Goal: Register for event/course

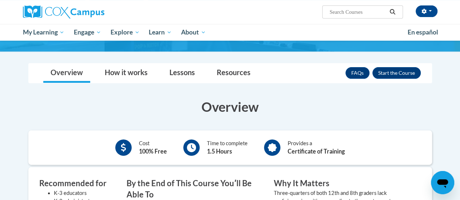
scroll to position [93, 0]
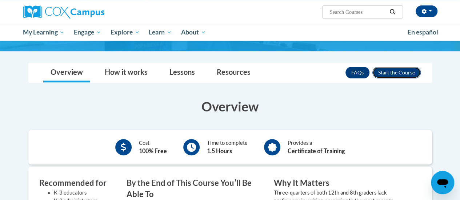
click at [392, 73] on button "Enroll" at bounding box center [396, 73] width 48 height 12
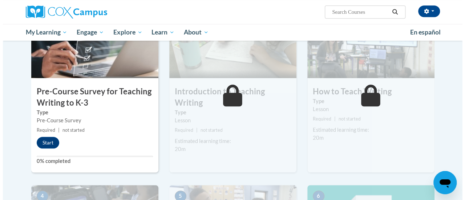
scroll to position [188, 0]
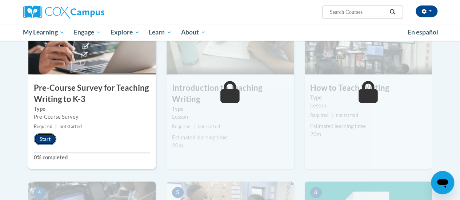
click at [45, 138] on button "Start" at bounding box center [45, 139] width 23 height 12
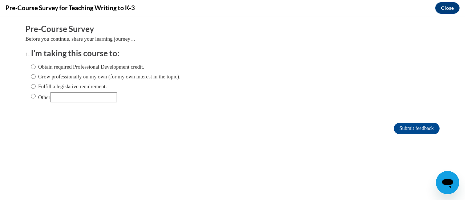
scroll to position [0, 0]
click at [31, 85] on input "Fulfill a legislative requirement." at bounding box center [33, 86] width 5 height 8
radio input "true"
click at [403, 126] on input "Submit feedback" at bounding box center [417, 129] width 46 height 12
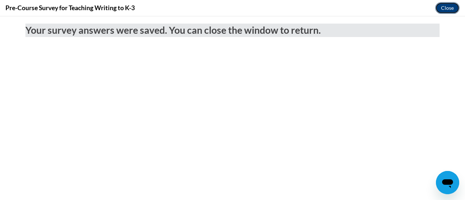
click at [447, 5] on button "Close" at bounding box center [447, 8] width 24 height 12
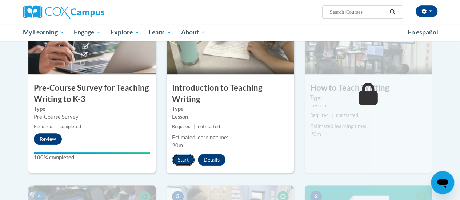
click at [187, 161] on button "Start" at bounding box center [183, 160] width 23 height 12
